Goal: Register for event/course

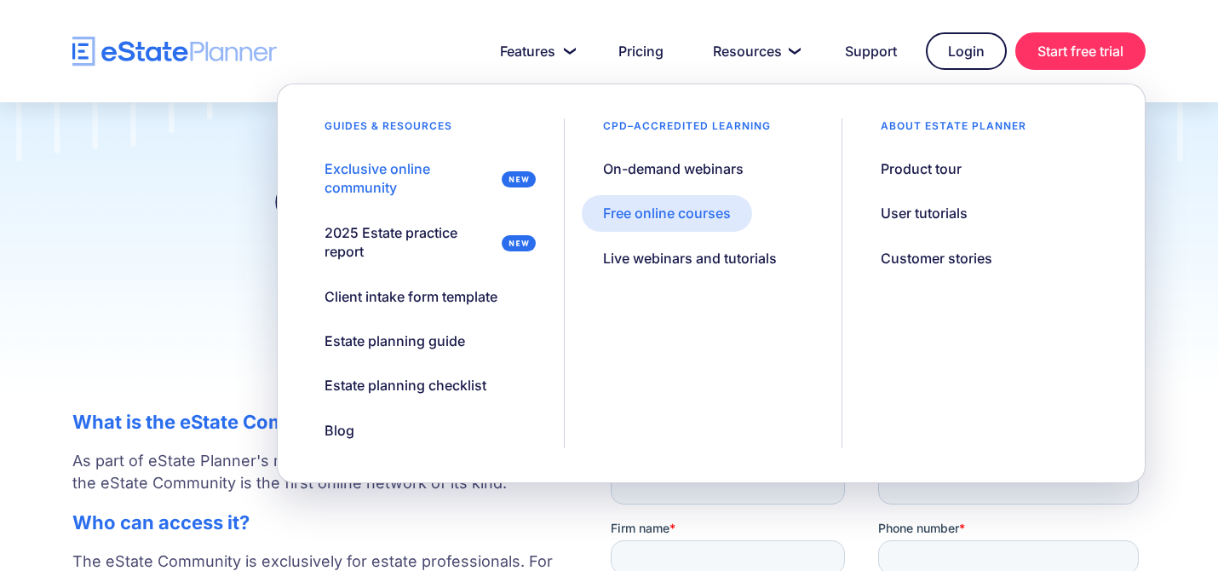
click at [690, 217] on div "Free online courses" at bounding box center [667, 213] width 128 height 19
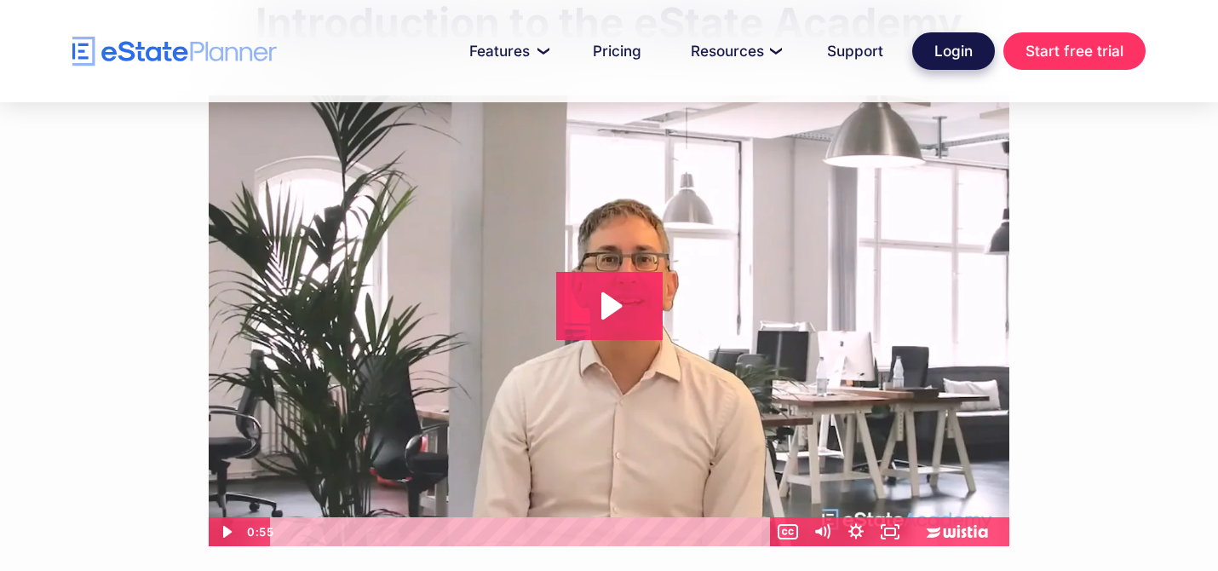
scroll to position [903, 0]
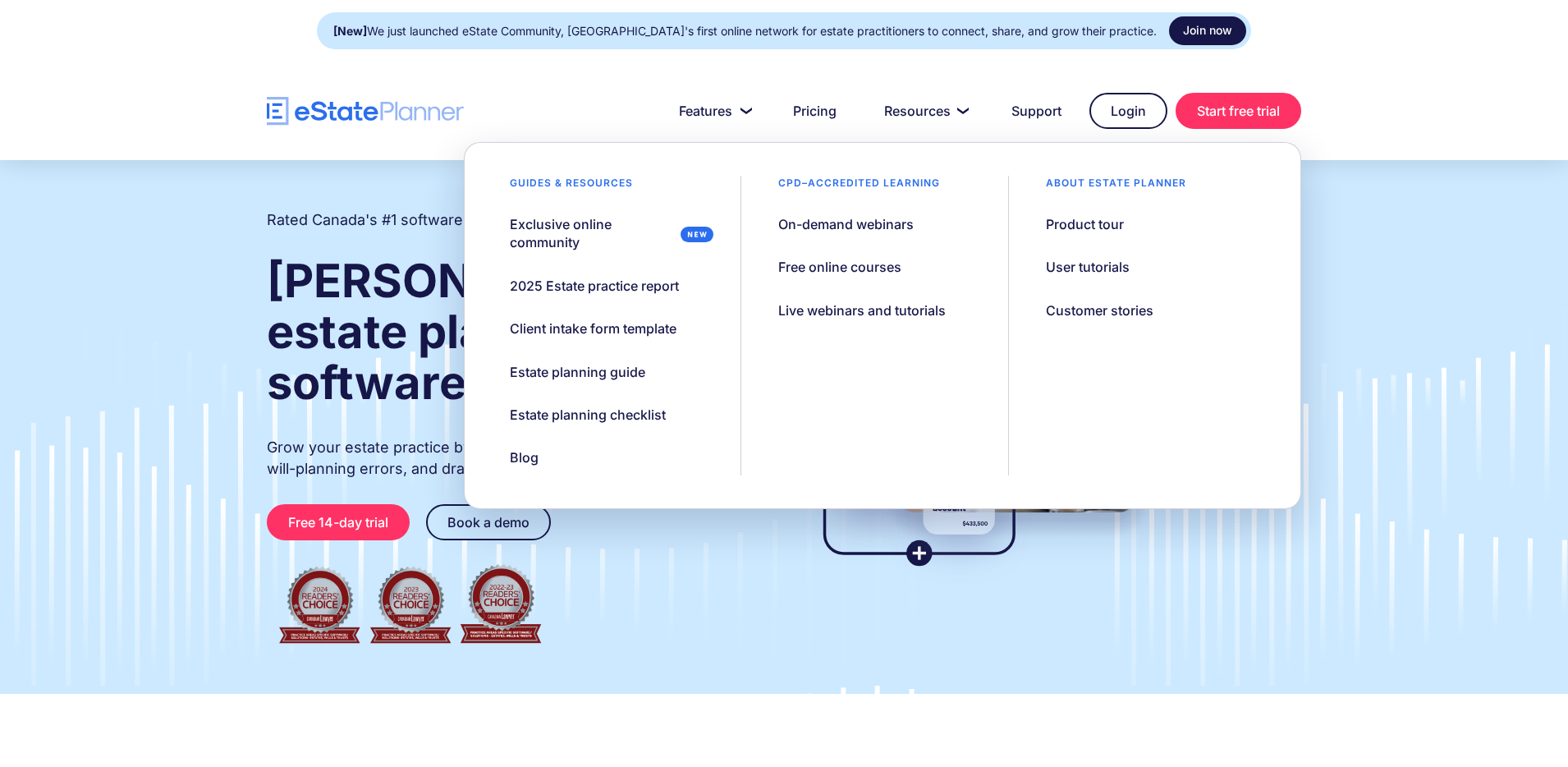
click at [1171, 40] on link "Join now" at bounding box center [1208, 31] width 77 height 29
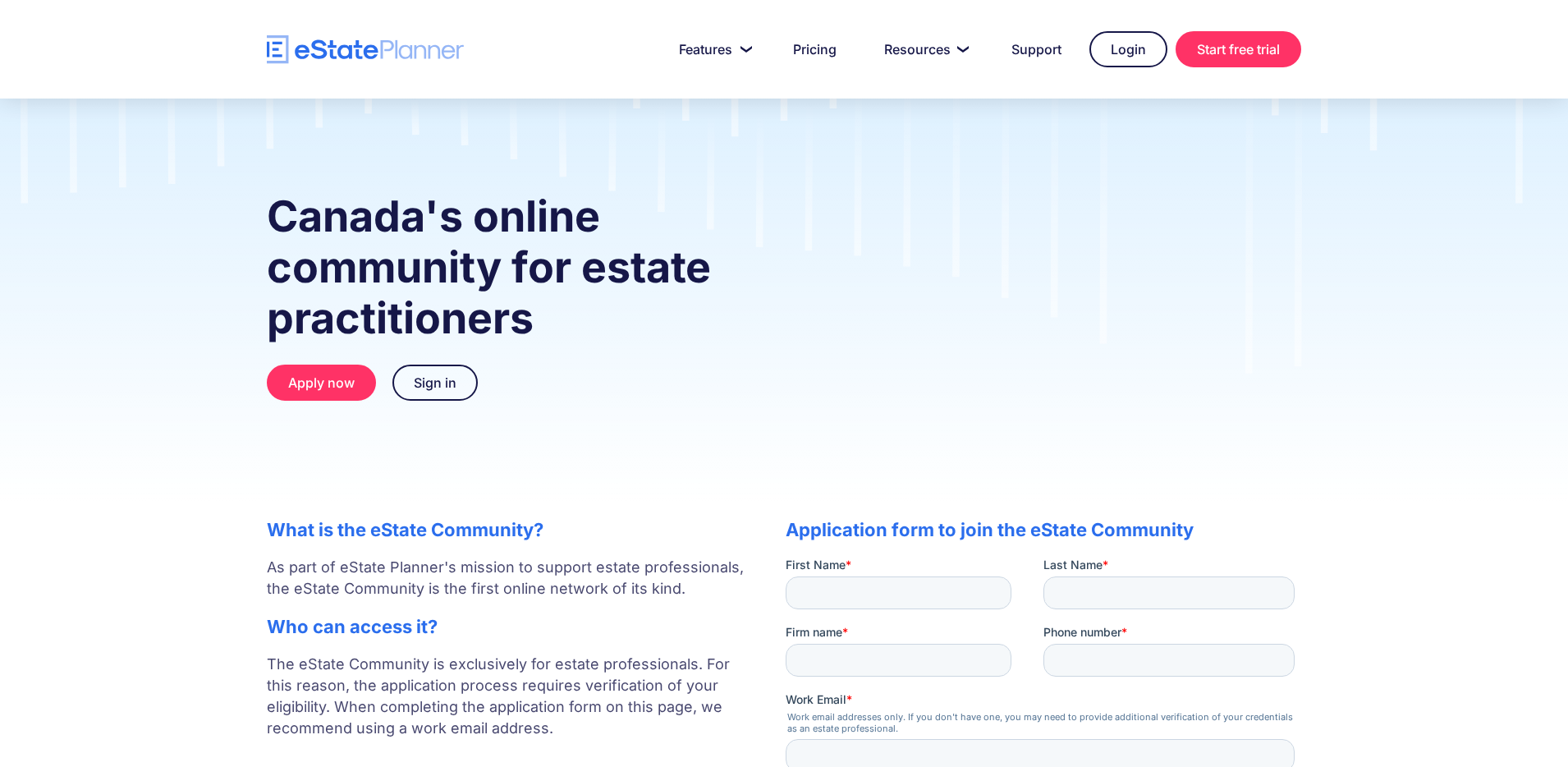
click at [1449, 239] on div "Canada's online community for estate practitioners Apply now Sign in" at bounding box center [784, 300] width 1568 height 404
click at [1358, 347] on div "Canada's online community for estate practitioners Apply now Sign in" at bounding box center [784, 300] width 1568 height 404
click at [1375, 300] on div "Canada's online community for estate practitioners Apply now Sign in" at bounding box center [784, 300] width 1568 height 404
click at [1069, 118] on div "Canada's online community for estate practitioners Apply now Sign in" at bounding box center [784, 300] width 1568 height 404
click at [652, 277] on strong "Canada's online community for estate practitioners" at bounding box center [489, 267] width 444 height 153
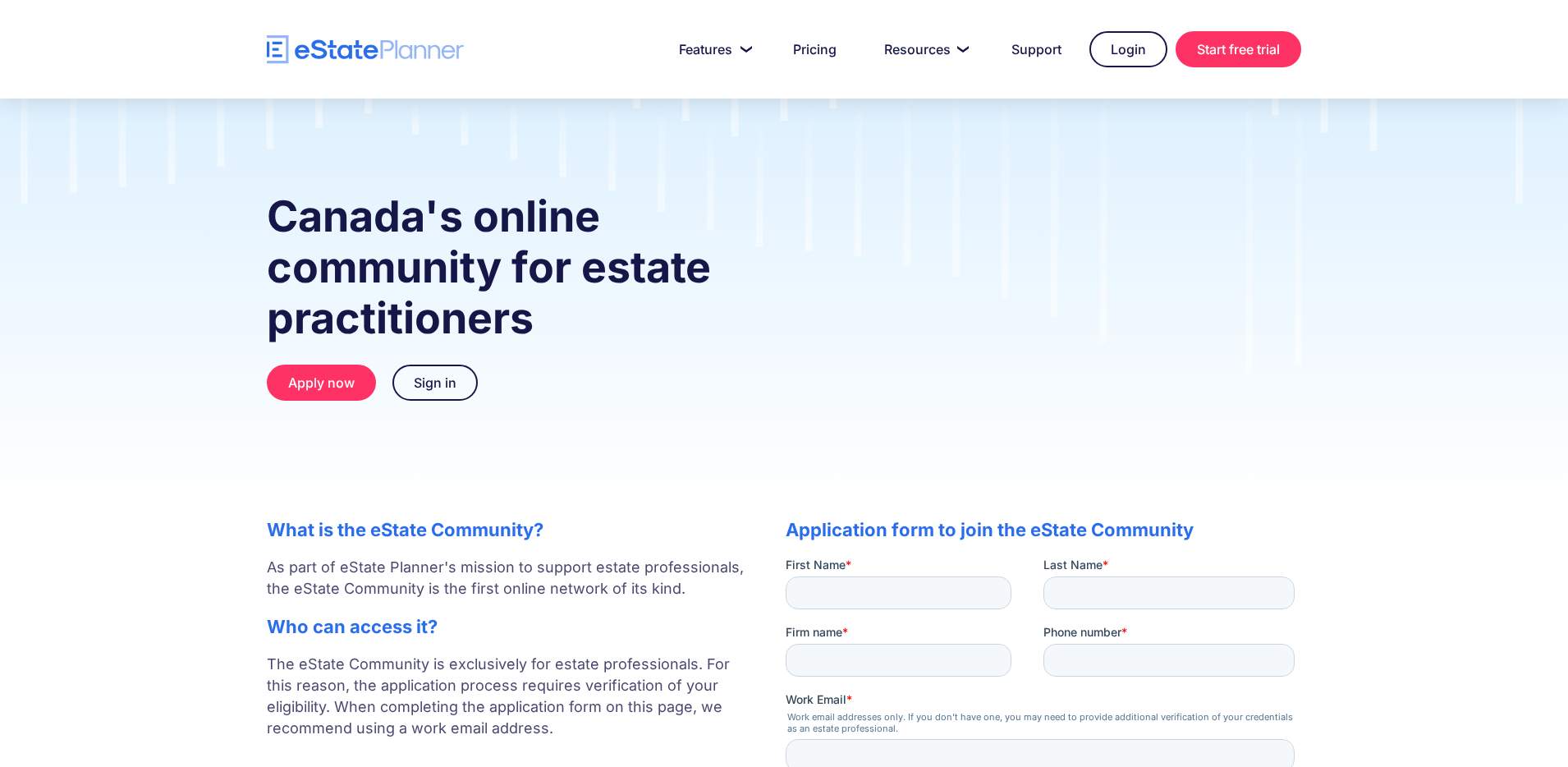
click at [1367, 202] on div "Canada's online community for estate practitioners Apply now Sign in" at bounding box center [784, 300] width 1568 height 404
